Goal: Task Accomplishment & Management: Manage account settings

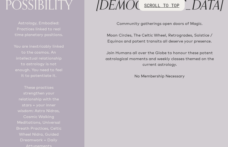
scroll to position [143, 0]
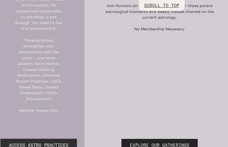
click at [77, 139] on link "ACCESS ASTRO PRACTICES" at bounding box center [39, 145] width 76 height 12
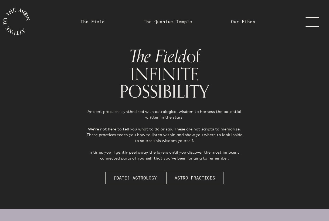
click at [227, 24] on link "menu" at bounding box center [315, 21] width 27 height 43
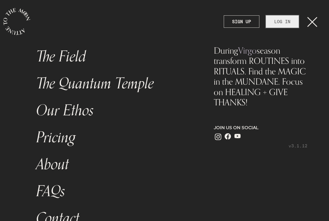
click at [227, 26] on link "LOG IN" at bounding box center [282, 21] width 33 height 12
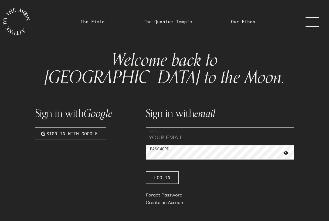
click at [191, 128] on input "email" at bounding box center [220, 135] width 149 height 15
